Goal: Task Accomplishment & Management: Manage account settings

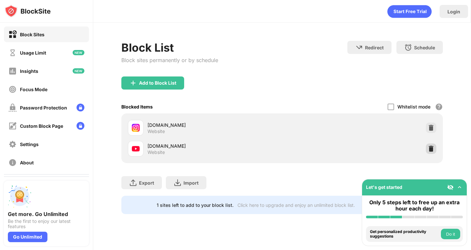
click at [432, 150] on img at bounding box center [431, 149] width 7 height 7
